Goal: Communication & Community: Answer question/provide support

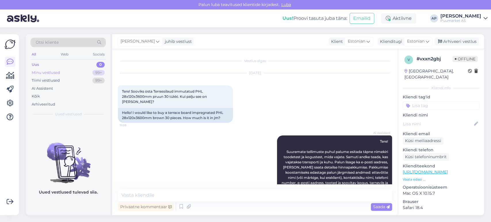
click at [43, 73] on div "Minu vestlused" at bounding box center [46, 73] width 28 height 6
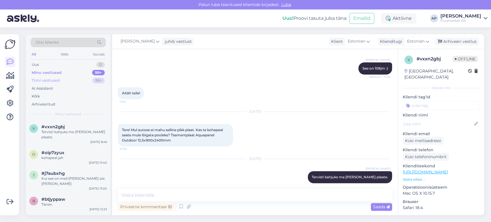
click at [51, 77] on div "Tiimi vestlused 99+" at bounding box center [67, 80] width 75 height 8
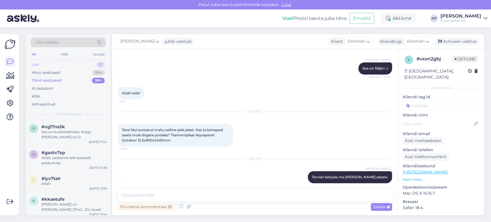
click at [58, 61] on div "Uus 0" at bounding box center [67, 65] width 75 height 8
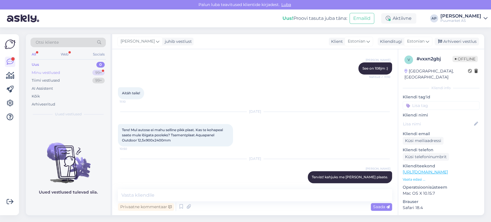
click at [76, 71] on div "Minu vestlused 99+" at bounding box center [67, 73] width 75 height 8
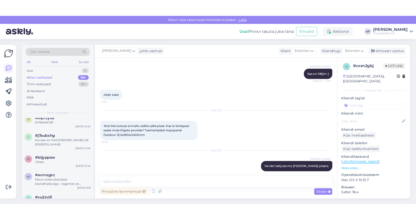
scroll to position [0, 0]
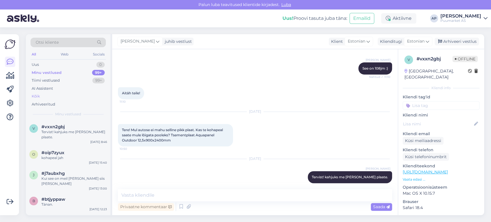
drag, startPoint x: 64, startPoint y: 87, endPoint x: 63, endPoint y: 93, distance: 5.5
click at [63, 90] on div "AI Assistent" at bounding box center [67, 89] width 75 height 8
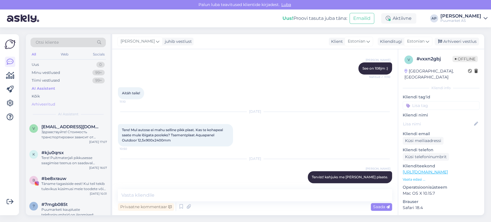
click at [62, 100] on div "Arhiveeritud" at bounding box center [67, 104] width 75 height 8
click at [64, 69] on div "Minu vestlused 99+" at bounding box center [67, 73] width 75 height 8
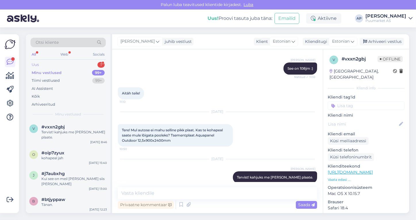
click at [61, 61] on div "Uus 1" at bounding box center [67, 65] width 75 height 8
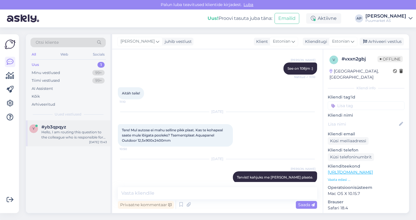
click at [69, 125] on div "#yb3qpqyz" at bounding box center [74, 126] width 66 height 5
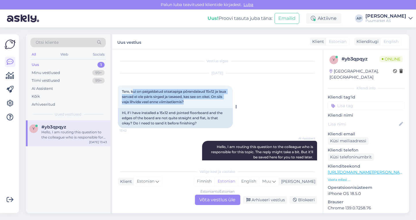
drag, startPoint x: 133, startPoint y: 91, endPoint x: 186, endPoint y: 104, distance: 54.3
click at [186, 104] on div "Tere, kui on paigaldatud otsatapiga põrandalaud 15x12 ja laua servad ei ole pär…" at bounding box center [175, 96] width 115 height 22
click at [187, 103] on div "Tere, kui on paigaldatud otsatapiga põrandalaud 15x12 ja laua servad ei ole pär…" at bounding box center [175, 96] width 115 height 22
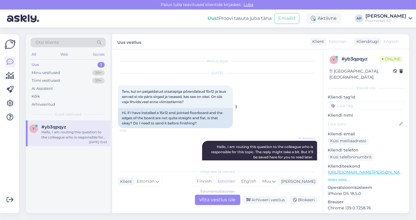
scroll to position [29, 0]
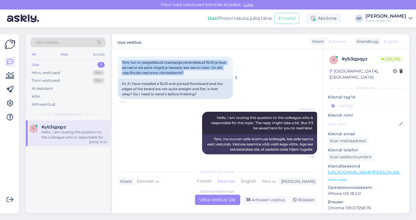
drag, startPoint x: 188, startPoint y: 71, endPoint x: 121, endPoint y: 61, distance: 67.3
click at [121, 61] on div "Tere, kui on paigaldatud otsatapiga põrandalaud 15x12 ja laua servad ei ole pär…" at bounding box center [175, 67] width 115 height 22
copy span "Tere, kui on paigaldatud otsatapiga põrandalaud 15x12 ja laua servad ei ole pär…"
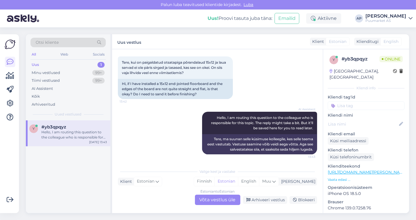
click at [161, 117] on div "AI Assistent Hello, I am routing this question to the colleague who is responsi…" at bounding box center [217, 132] width 199 height 55
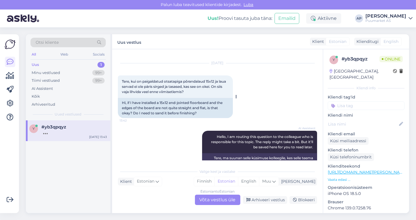
scroll to position [0, 0]
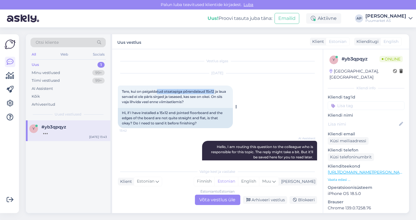
drag, startPoint x: 165, startPoint y: 92, endPoint x: 216, endPoint y: 93, distance: 50.9
click at [216, 93] on span "Tere, kui on paigaldatud otsatapiga põrandalaud 15x12 ja laua servad ei ole pär…" at bounding box center [174, 96] width 105 height 15
drag, startPoint x: 216, startPoint y: 93, endPoint x: 184, endPoint y: 92, distance: 31.6
click at [184, 92] on span "Tere, kui on paigaldatud otsatapiga põrandalaud 15x12 ja laua servad ei ole pär…" at bounding box center [174, 96] width 105 height 15
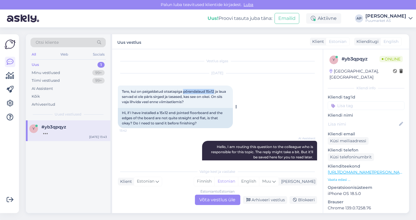
copy span "põrandalaud 15x12"
click at [201, 96] on span "Tere, kui on paigaldatud otsatapiga põrandalaud 15x12 ja laua servad ei ole pär…" at bounding box center [174, 96] width 105 height 15
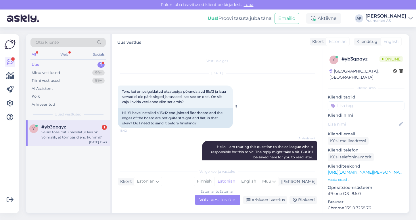
scroll to position [74, 0]
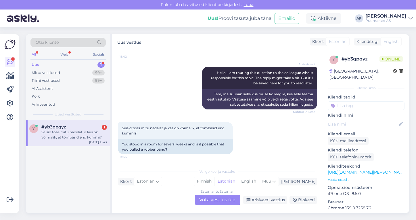
click at [205, 198] on div "Estonian to Estonian Võta vestlus üle" at bounding box center [217, 199] width 45 height 10
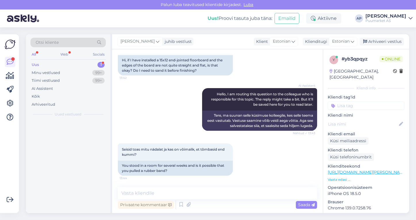
scroll to position [52, 0]
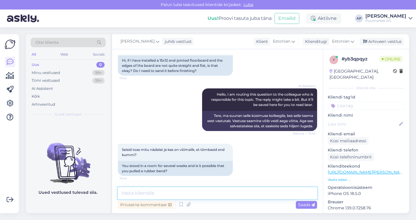
click at [205, 198] on textarea at bounding box center [217, 193] width 199 height 12
click at [207, 197] on textarea "kas seisid kinnises pakendis" at bounding box center [217, 193] width 199 height 12
type textarea "kas seisid kinnises pakendis ?"
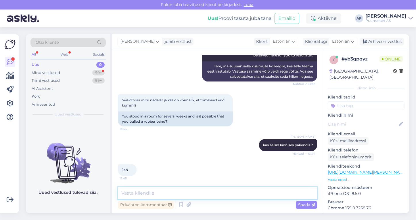
scroll to position [108, 0]
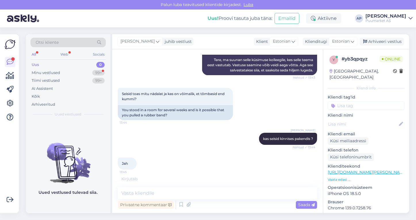
click at [195, 148] on div "[PERSON_NAME] kas seisid kinnises pakendis ? Nähtud ✓ 13:44" at bounding box center [217, 138] width 199 height 25
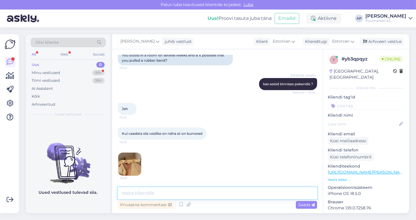
click at [153, 189] on textarea at bounding box center [217, 193] width 199 height 12
paste textarea "Põrandalaud on valmistatud hoolikalt sorteeritud erikuivast kuusepuidust. Toode…"
type textarea "Põrandalaud on valmistatud hoolikalt sorteeritud erikuivast kuusepuidust. Toode…"
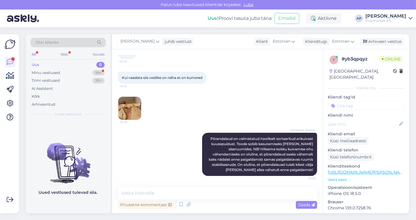
click at [128, 110] on img at bounding box center [129, 108] width 23 height 23
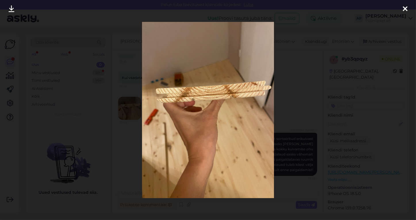
click at [121, 130] on div at bounding box center [208, 110] width 416 height 220
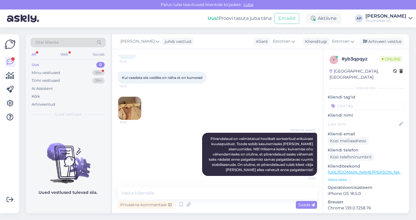
click at [128, 110] on img at bounding box center [129, 108] width 23 height 23
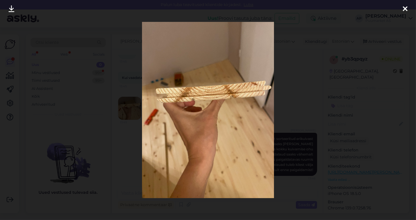
click at [123, 136] on div at bounding box center [208, 110] width 416 height 220
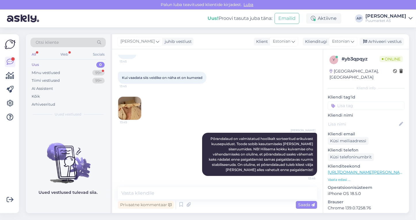
click at [131, 116] on img at bounding box center [129, 108] width 23 height 23
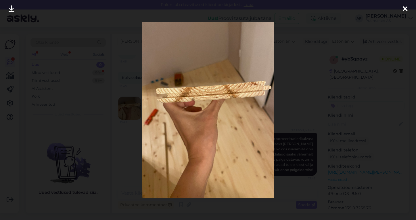
click at [123, 154] on div at bounding box center [208, 110] width 416 height 220
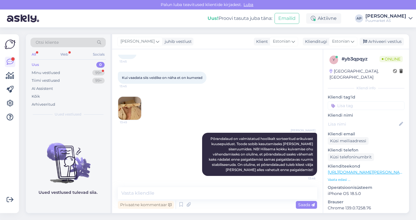
drag, startPoint x: 94, startPoint y: 206, endPoint x: 98, endPoint y: 203, distance: 5.3
click at [94, 206] on div "Uued vestlused tulevad siia." at bounding box center [68, 166] width 85 height 93
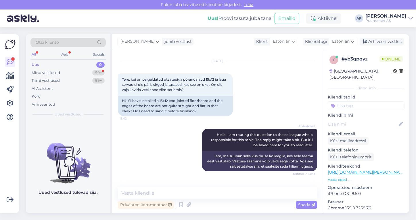
scroll to position [0, 0]
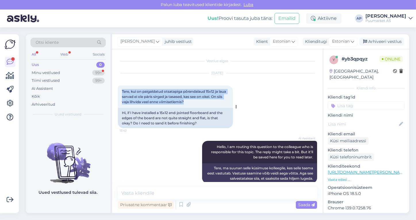
drag, startPoint x: 191, startPoint y: 102, endPoint x: 122, endPoint y: 91, distance: 69.6
click at [122, 91] on div "Tere, kui on paigaldatud otsatapiga põrandalaud 15x12 ja laua servad ei ole pär…" at bounding box center [175, 96] width 115 height 22
copy span "Tere, kui on paigaldatud otsatapiga põrandalaud 15x12 ja laua servad ei ole pär…"
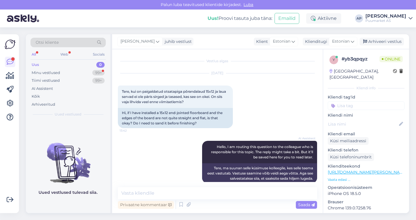
click at [102, 201] on div "Uued vestlused tulevad siia." at bounding box center [68, 166] width 85 height 93
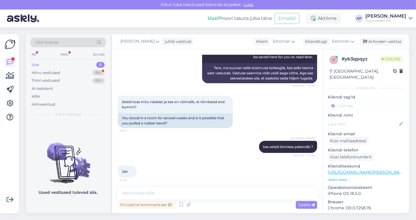
scroll to position [128, 0]
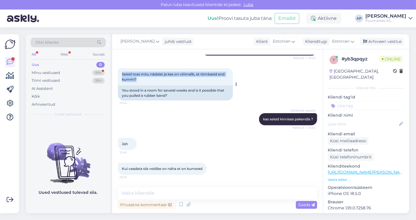
drag, startPoint x: 167, startPoint y: 78, endPoint x: 122, endPoint y: 76, distance: 45.2
click at [122, 76] on div "Seisid toas mitu nädalat ja kas on võimalik, et tõmbasid end kummi? 13:44" at bounding box center [175, 76] width 115 height 17
copy span "Seisid toas mitu nädalat ja kas on võimalik, et tõmbasid end kummi?"
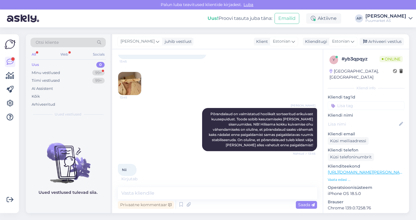
scroll to position [249, 0]
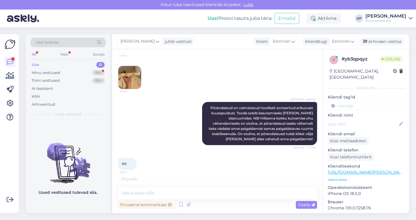
click at [92, 205] on div "Uued vestlused tulevad siia." at bounding box center [68, 166] width 85 height 93
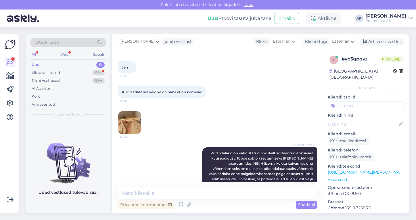
scroll to position [268, 0]
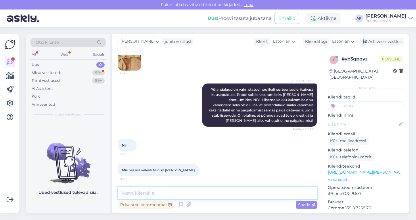
click at [161, 190] on textarea at bounding box center [217, 193] width 199 height 12
type textarea "e"
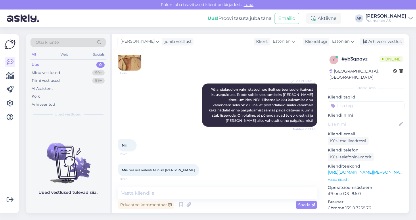
click at [147, 109] on div "[PERSON_NAME] Põrandalaud on valmistatud hoolikalt sorteeritud erikuivast kuuse…" at bounding box center [217, 105] width 199 height 56
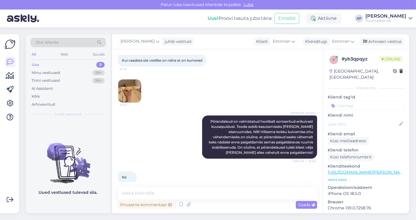
click at [129, 102] on img at bounding box center [129, 90] width 23 height 23
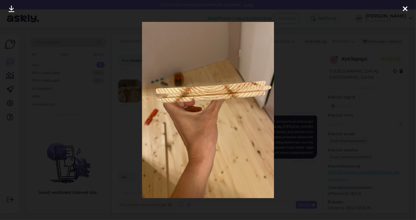
click at [125, 122] on div at bounding box center [208, 110] width 416 height 220
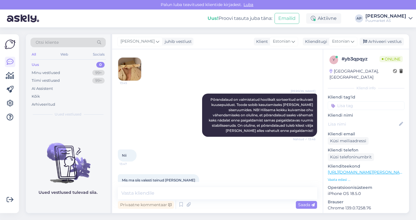
scroll to position [268, 0]
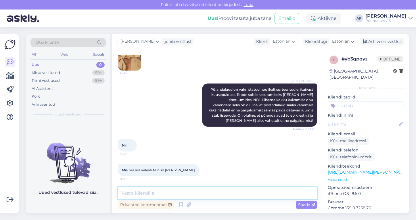
click at [159, 190] on textarea at bounding box center [217, 193] width 199 height 12
type textarea "e"
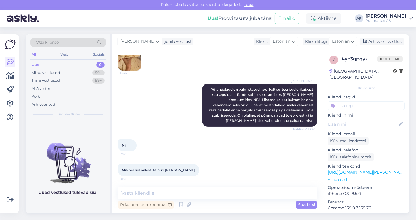
click at [200, 163] on div "Mis ma siis valesti teinud [PERSON_NAME] 13:47" at bounding box center [217, 170] width 199 height 25
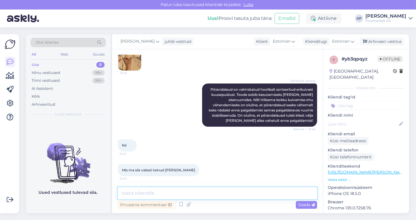
click at [175, 191] on textarea at bounding box center [217, 193] width 199 height 12
type textarea "u"
type textarea "kas hetkel lainetab siis põrand ?"
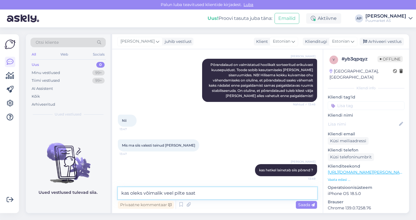
type textarea "kas oleks võimalik veel pilte saata"
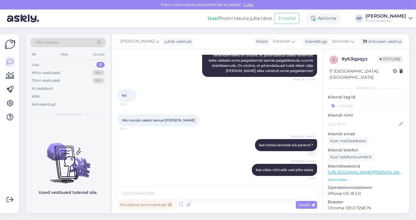
click at [97, 209] on div "Uued vestlused tulevad siia." at bounding box center [68, 166] width 85 height 93
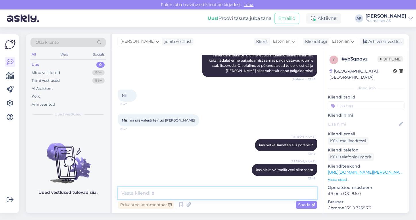
click at [202, 189] on textarea at bounding box center [217, 193] width 199 height 12
type textarea "k"
type textarea "s"
type textarea "t"
type textarea "e"
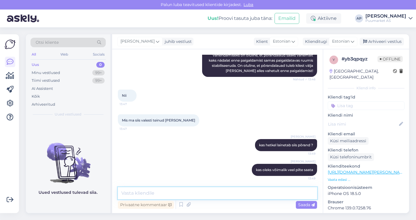
type textarea "s"
type textarea "lihvida kui häirib"
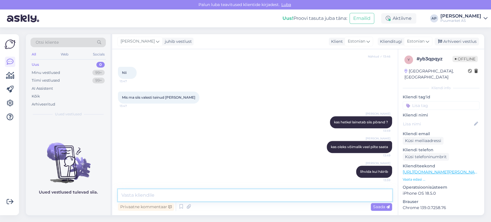
scroll to position [340, 0]
